Goal: Task Accomplishment & Management: Use online tool/utility

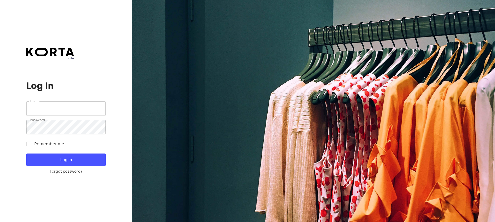
type input "[EMAIL_ADDRESS][DOMAIN_NAME]"
click at [66, 159] on span "Log In" at bounding box center [66, 159] width 63 height 7
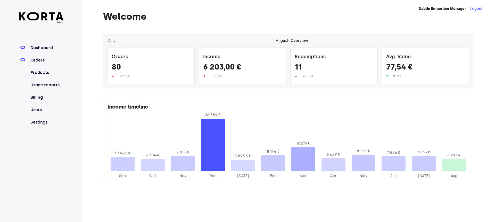
click at [39, 58] on link "Orders" at bounding box center [46, 60] width 34 height 6
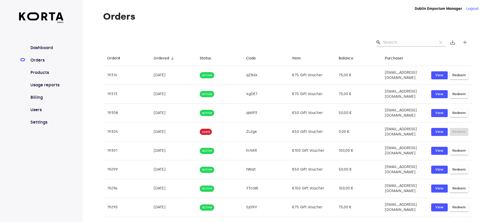
click at [395, 42] on input "Search" at bounding box center [408, 42] width 50 height 8
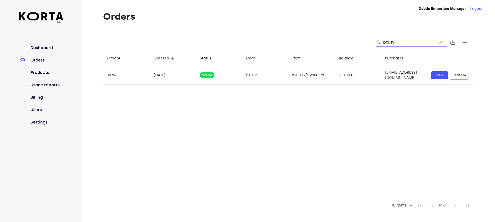
type input "bt01v"
click at [406, 43] on input "bt01v" at bounding box center [408, 42] width 50 height 8
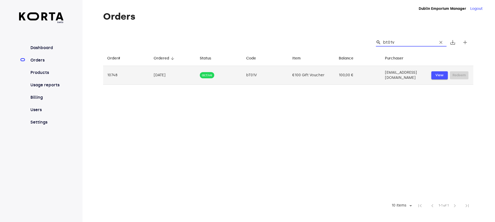
click at [439, 75] on span "View" at bounding box center [439, 75] width 11 height 6
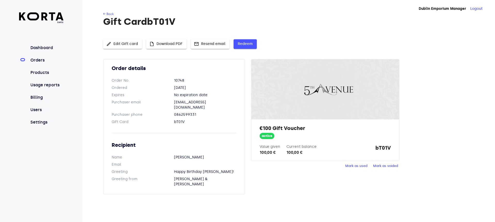
click at [245, 45] on span "Redeem" at bounding box center [245, 44] width 15 height 6
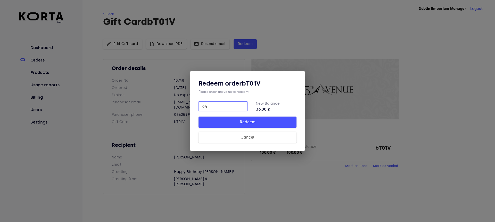
type input "64"
click at [227, 123] on span "Redeem" at bounding box center [247, 121] width 81 height 7
